Goal: Browse casually: Explore the website without a specific task or goal

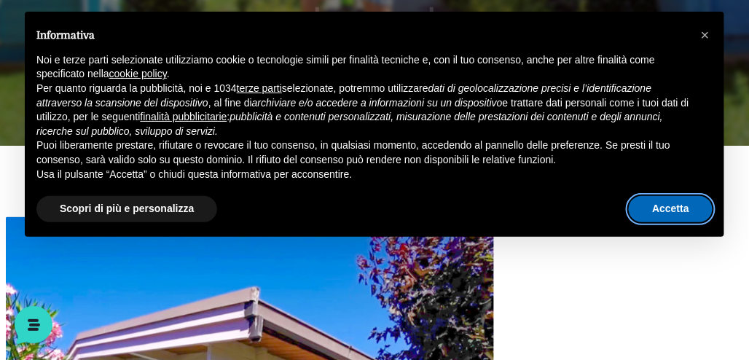
click at [678, 208] on button "Accetta" at bounding box center [671, 209] width 84 height 26
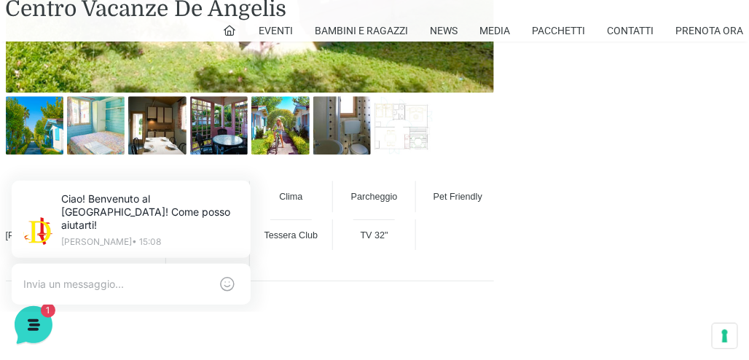
scroll to position [943, 0]
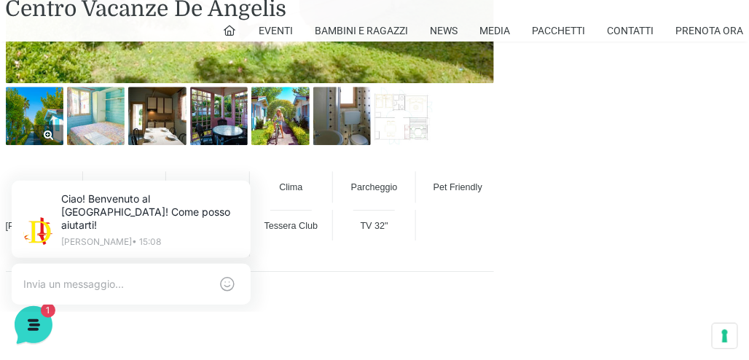
click at [42, 120] on img at bounding box center [35, 116] width 58 height 58
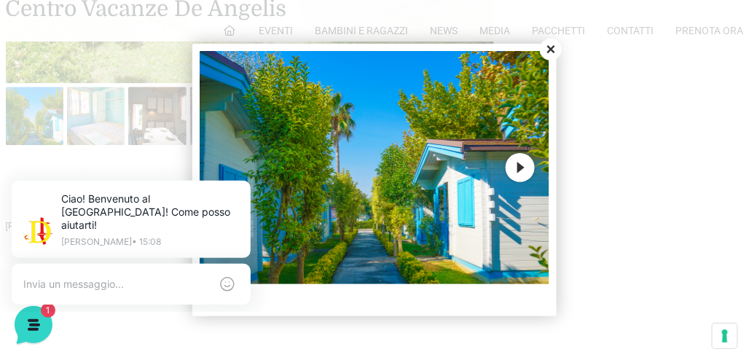
click at [518, 172] on button "Next" at bounding box center [520, 167] width 29 height 29
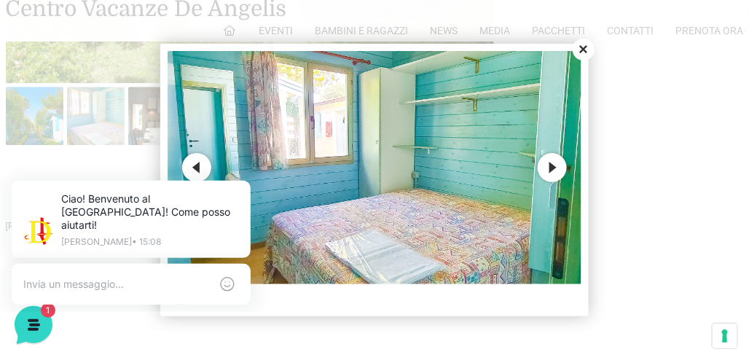
click at [558, 176] on button "Next" at bounding box center [552, 167] width 29 height 29
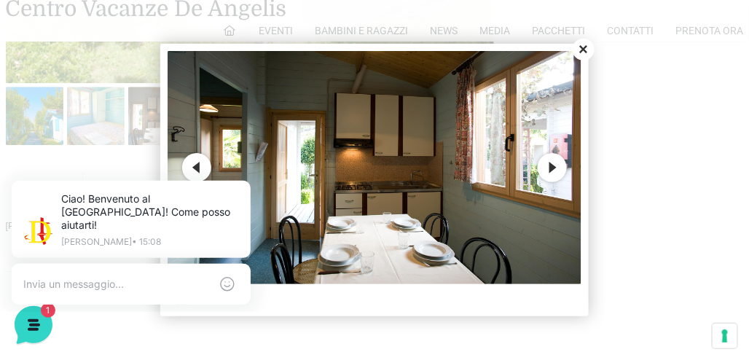
click at [558, 176] on button "Next" at bounding box center [552, 167] width 29 height 29
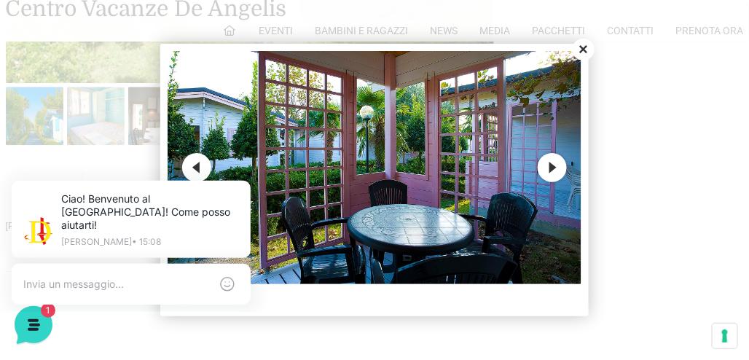
click at [558, 176] on button "Next" at bounding box center [552, 167] width 29 height 29
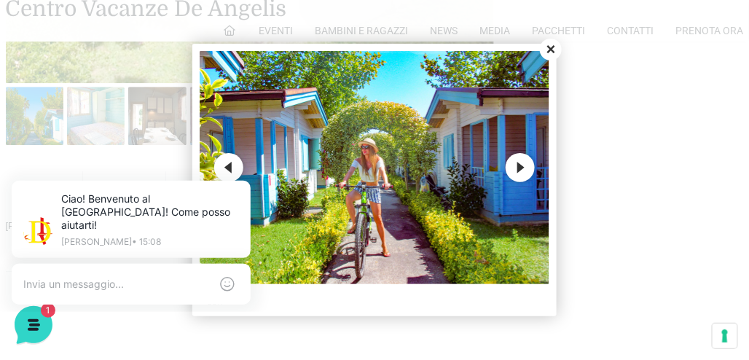
click at [513, 162] on button "Next" at bounding box center [520, 167] width 29 height 29
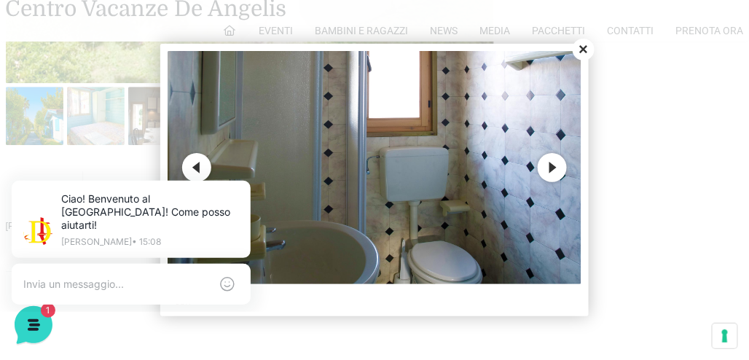
click at [553, 167] on button "Next" at bounding box center [552, 167] width 29 height 29
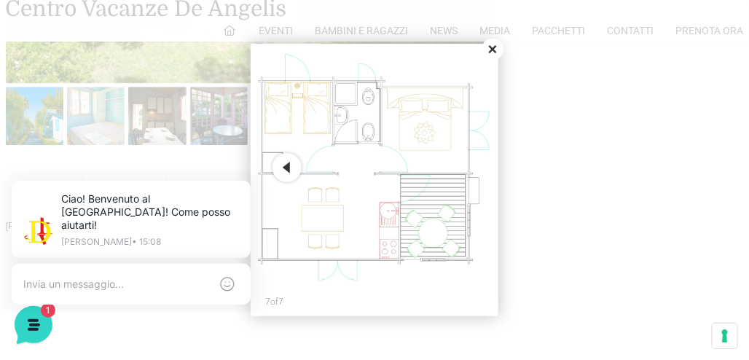
click at [498, 51] on button "Close" at bounding box center [493, 50] width 22 height 22
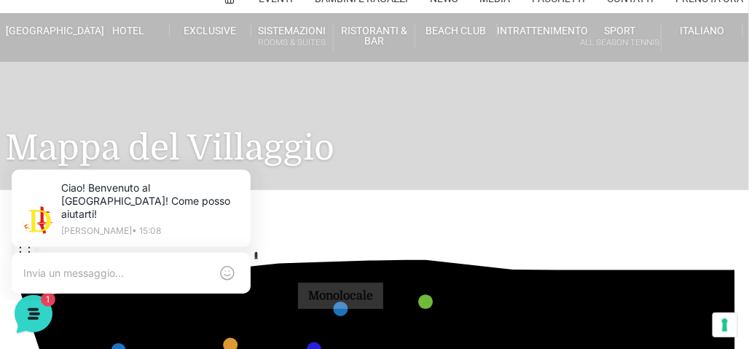
scroll to position [12, 0]
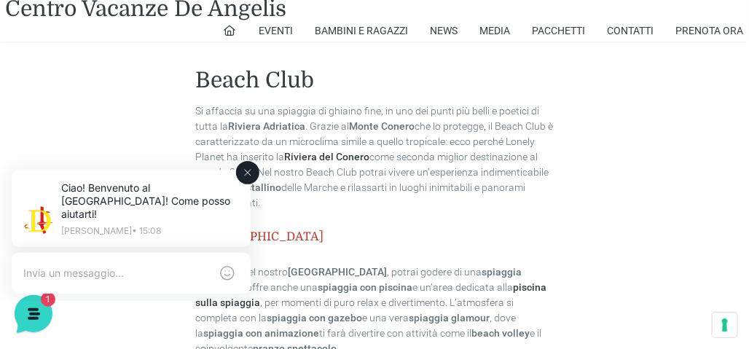
click at [249, 176] on icon at bounding box center [248, 172] width 12 height 12
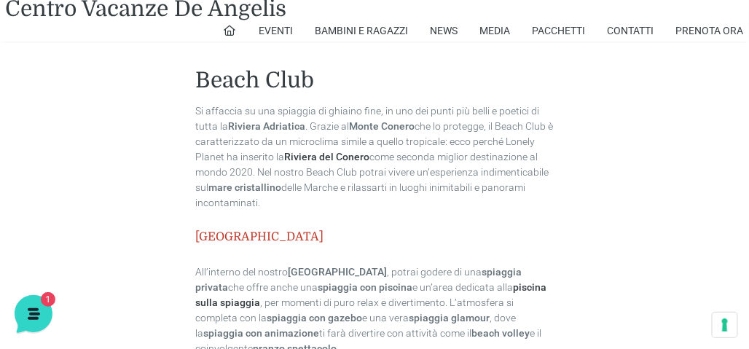
scroll to position [456, 0]
